Goal: Find specific page/section: Find specific page/section

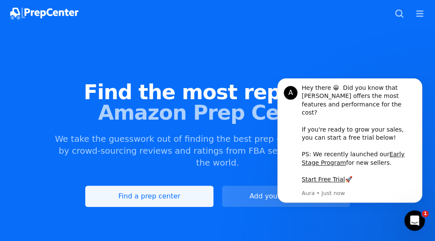
click at [177, 200] on link "Find a prep center" at bounding box center [149, 196] width 128 height 21
